Goal: Task Accomplishment & Management: Manage account settings

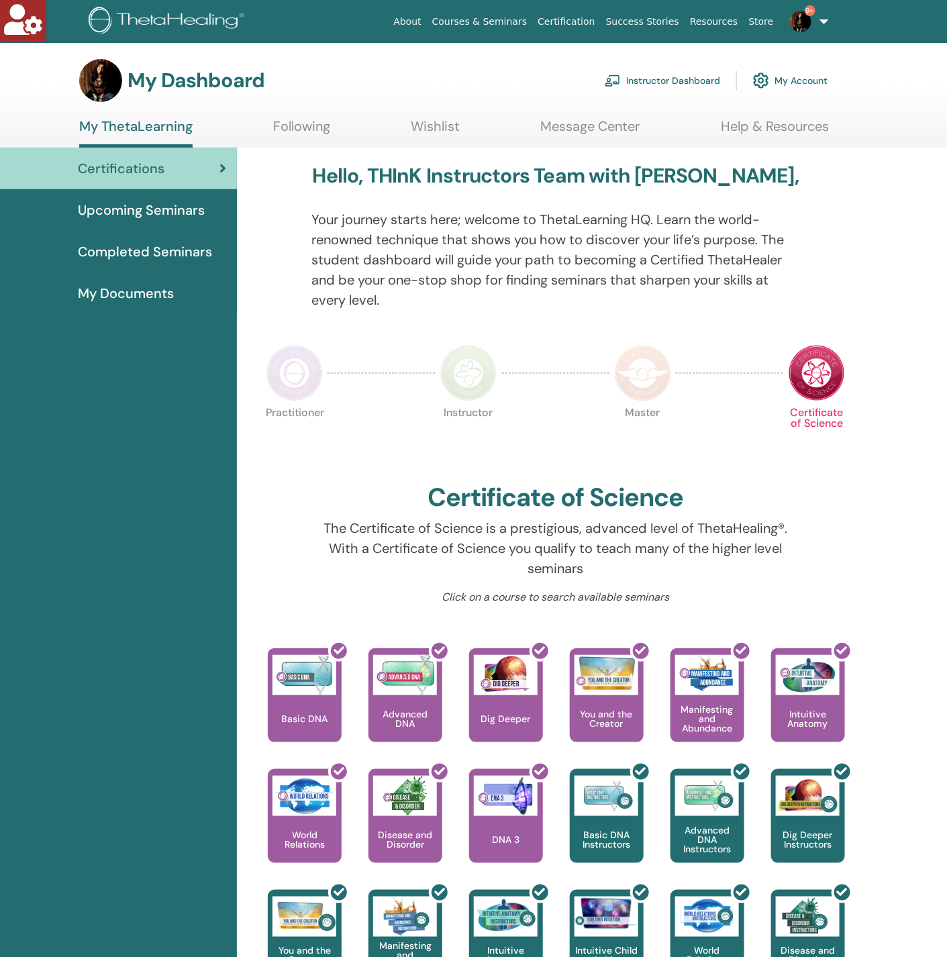
click at [690, 70] on link "Instructor Dashboard" at bounding box center [662, 81] width 115 height 30
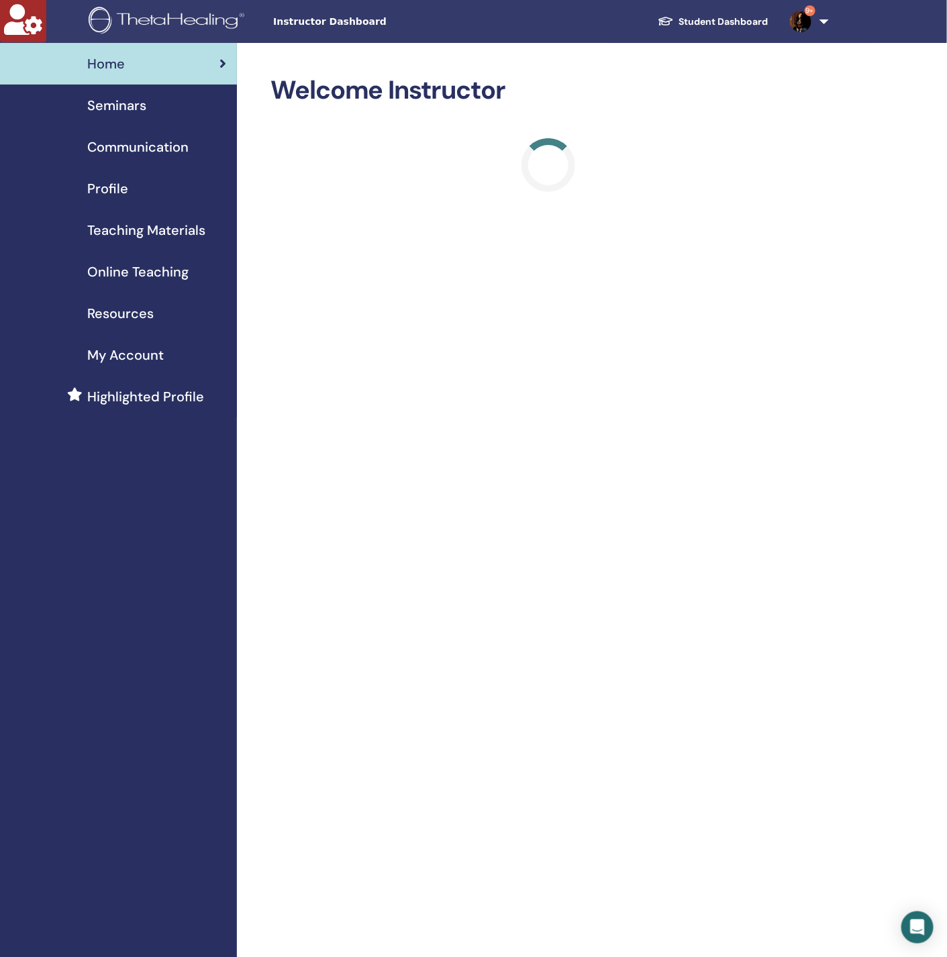
click at [124, 103] on span "Seminars" at bounding box center [116, 105] width 59 height 20
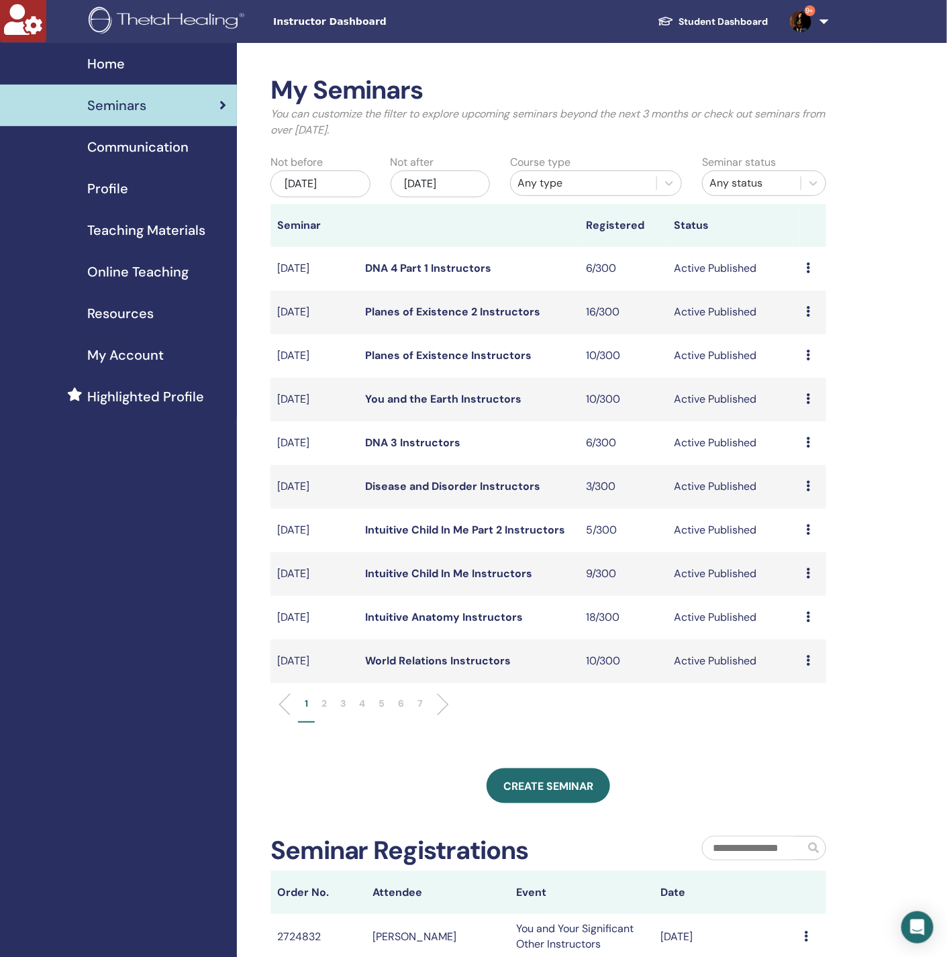
click at [459, 186] on div "[DATE]" at bounding box center [441, 184] width 100 height 27
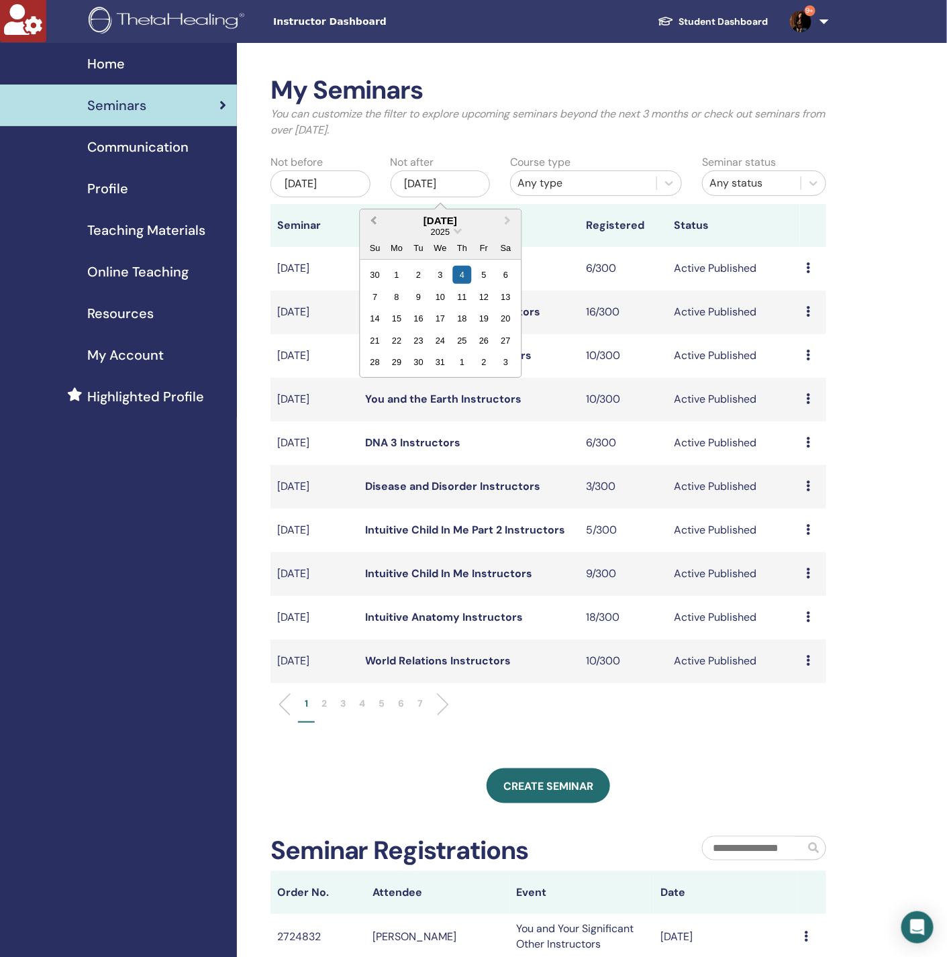
click at [373, 220] on span "Previous Month" at bounding box center [373, 221] width 0 height 14
click at [508, 220] on span "Next Month" at bounding box center [508, 221] width 0 height 14
click at [373, 214] on button "Previous Month" at bounding box center [371, 221] width 21 height 21
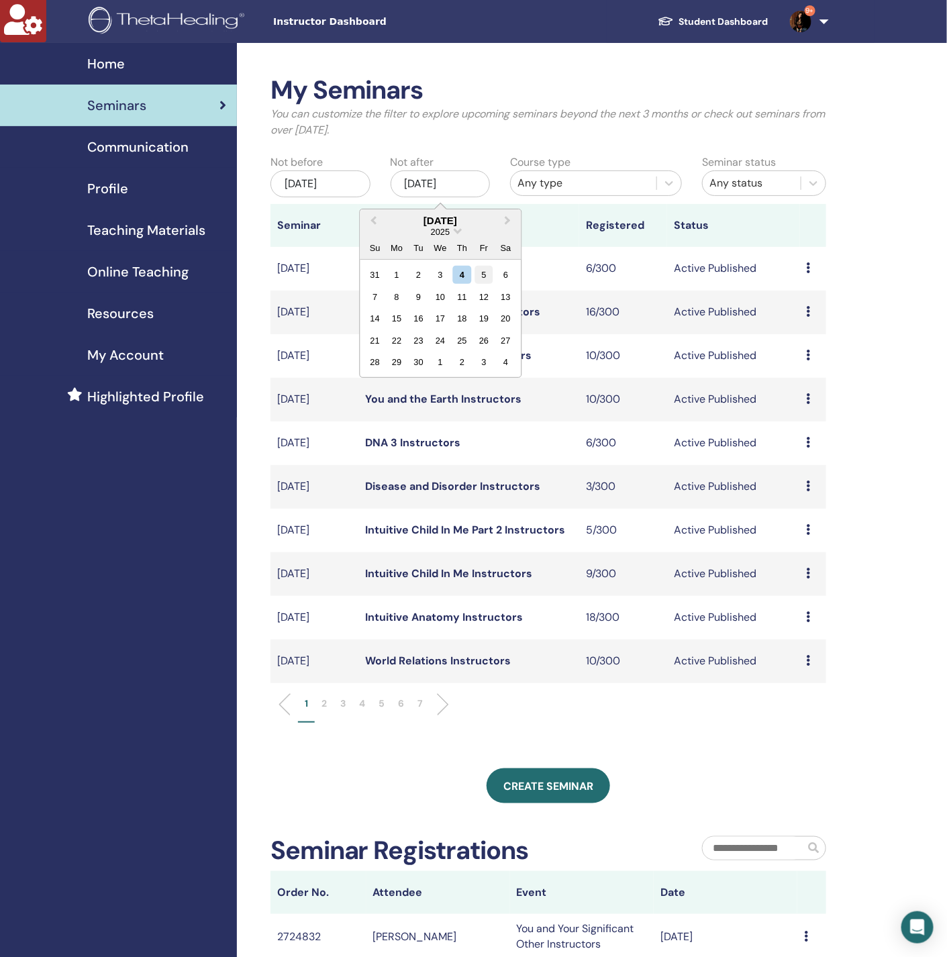
click at [486, 272] on div "5" at bounding box center [484, 275] width 18 height 18
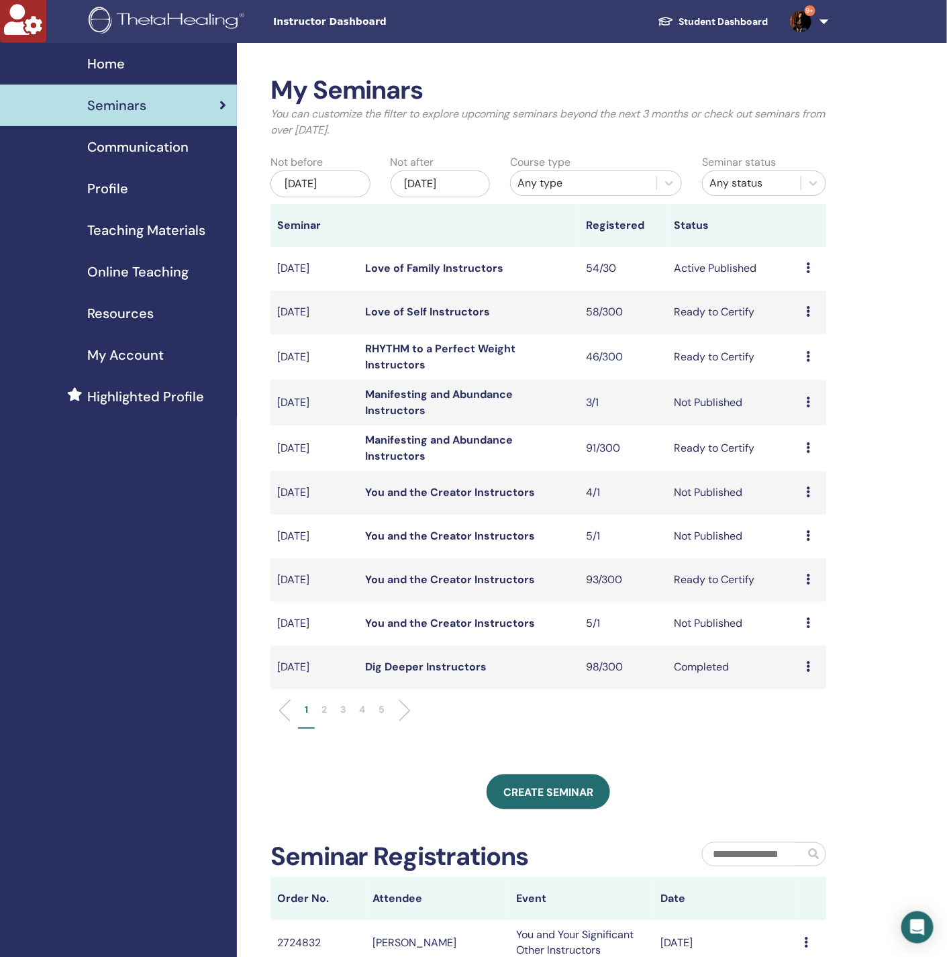
click at [431, 267] on link "Love of Family Instructors" at bounding box center [434, 268] width 138 height 14
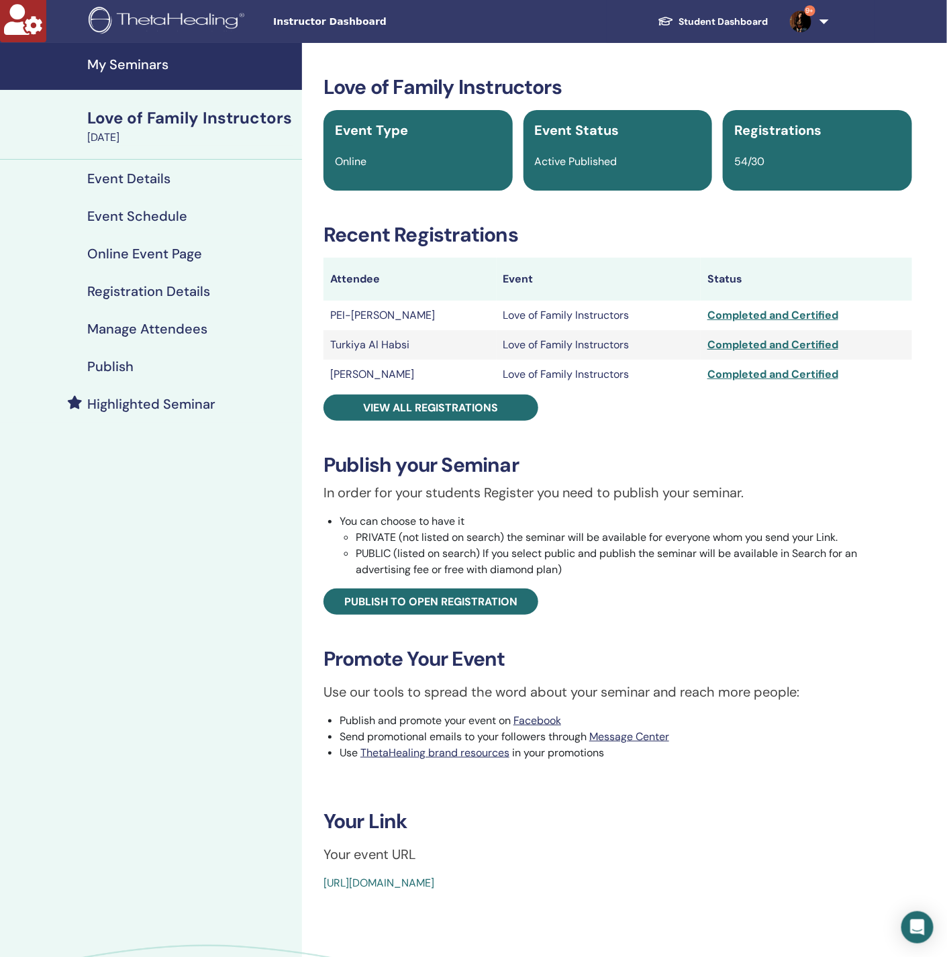
click at [163, 332] on h4 "Manage Attendees" at bounding box center [147, 329] width 120 height 16
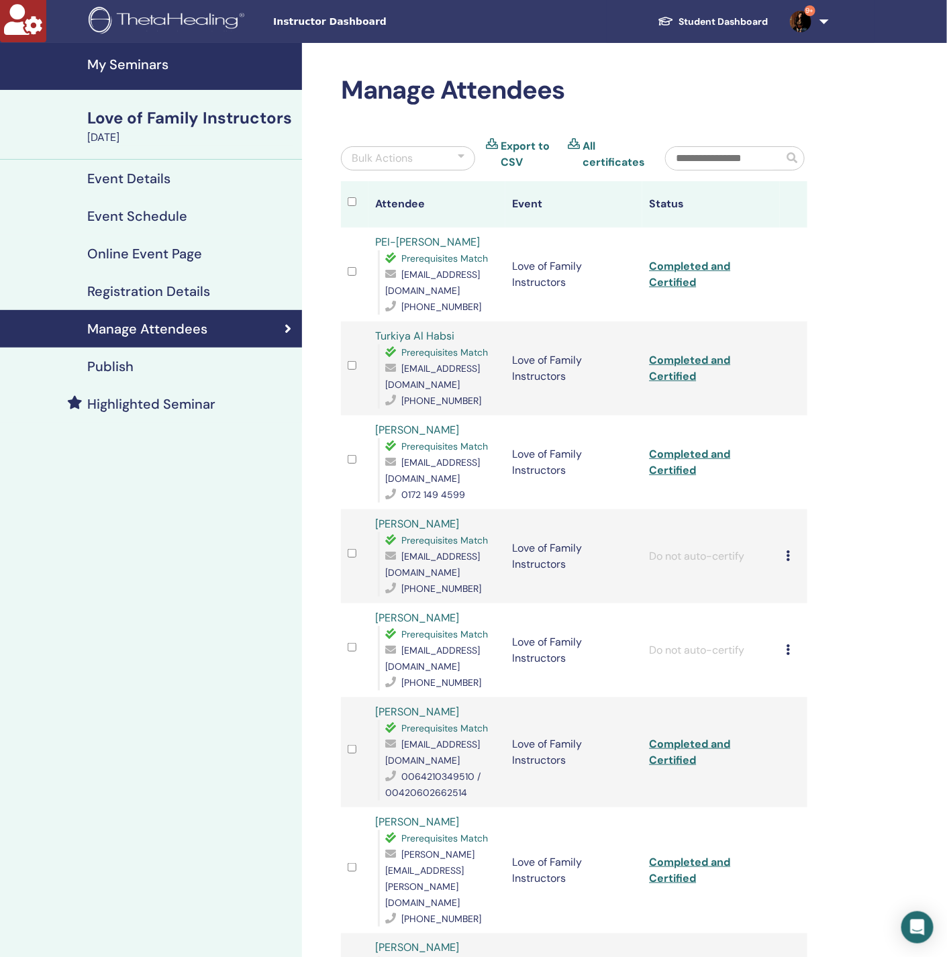
click at [741, 162] on input "text" at bounding box center [724, 158] width 117 height 23
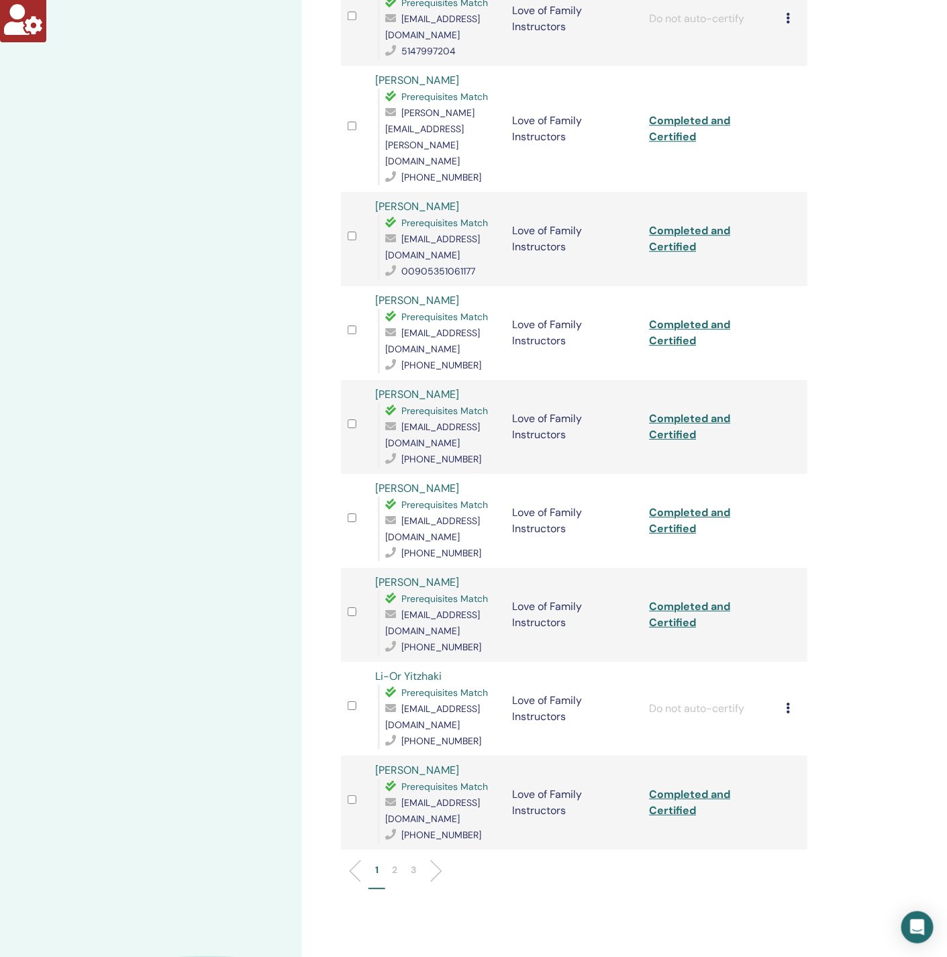
scroll to position [1511, 0]
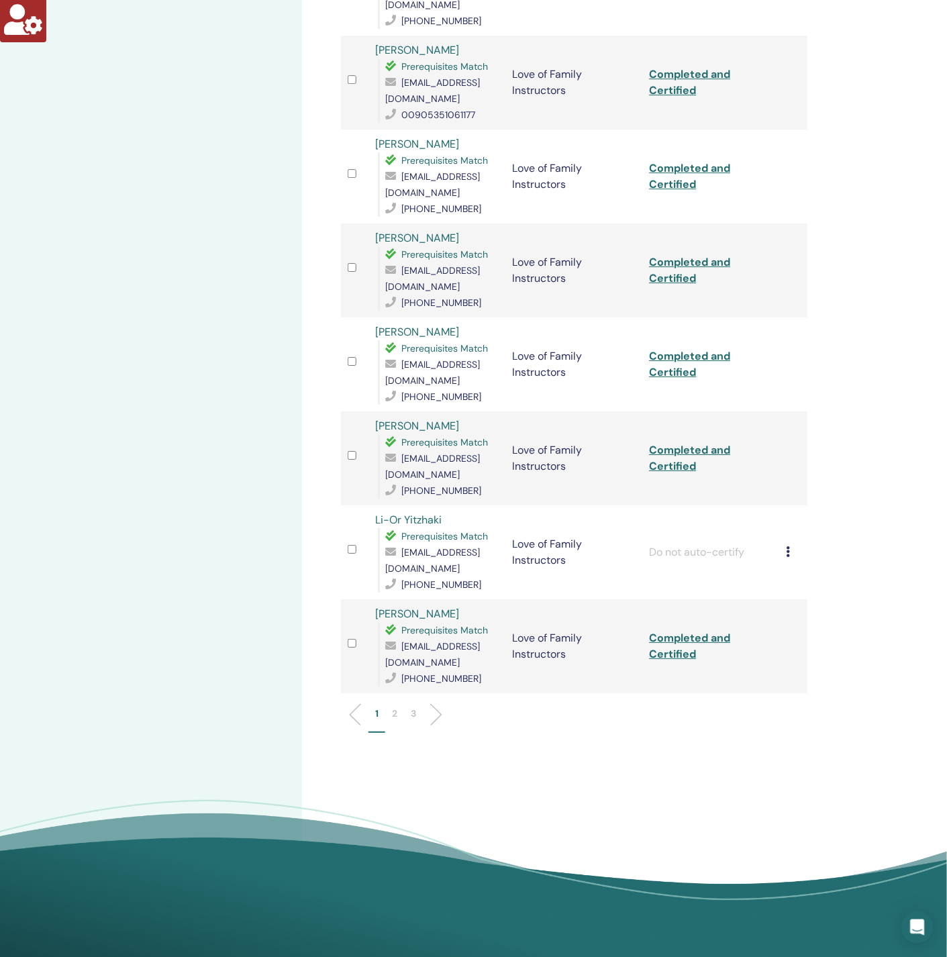
click at [399, 707] on li "2" at bounding box center [394, 720] width 19 height 26
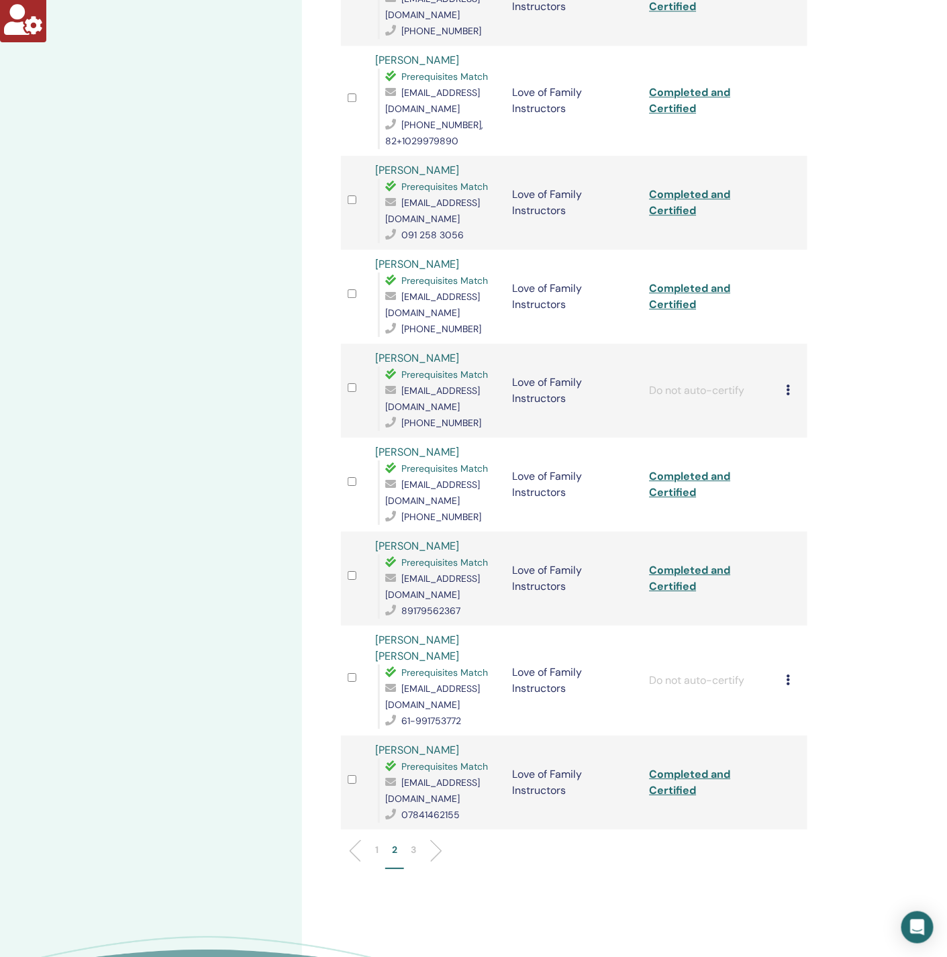
scroll to position [1309, 0]
click at [788, 385] on icon at bounding box center [789, 390] width 4 height 11
click at [788, 471] on p "Complete and Certify" at bounding box center [810, 466] width 106 height 16
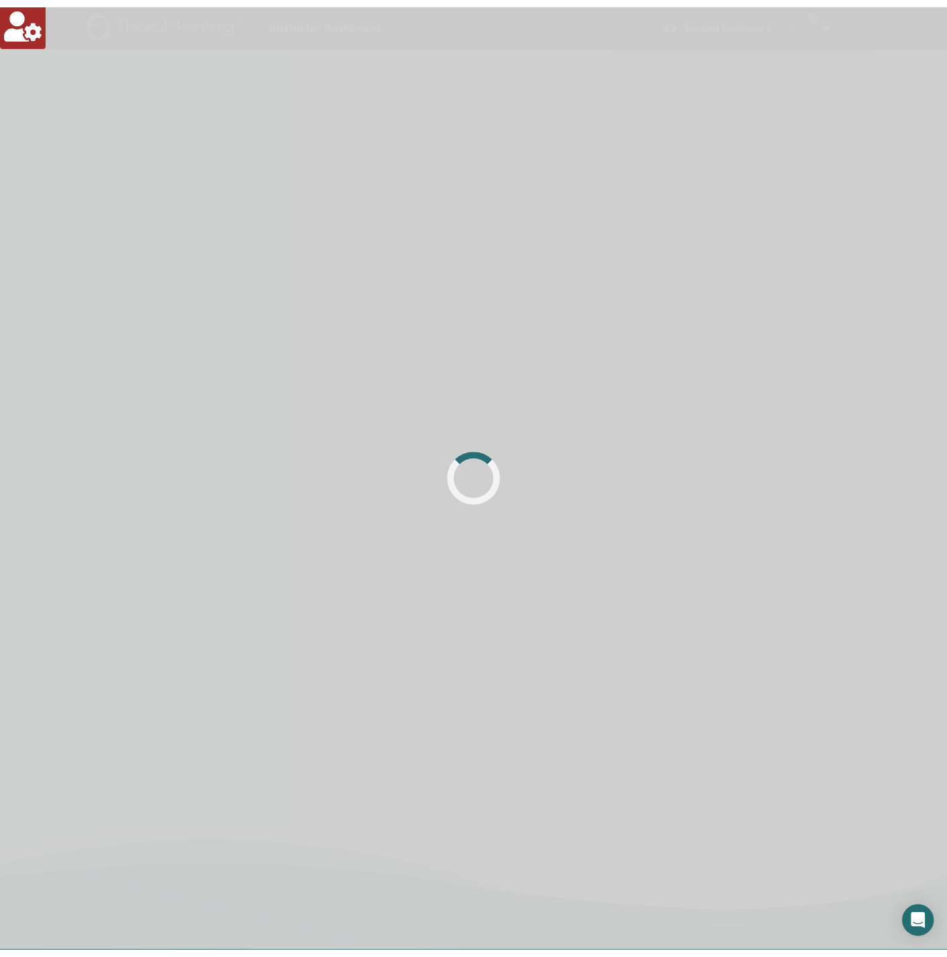
scroll to position [319, 0]
